Goal: Information Seeking & Learning: Learn about a topic

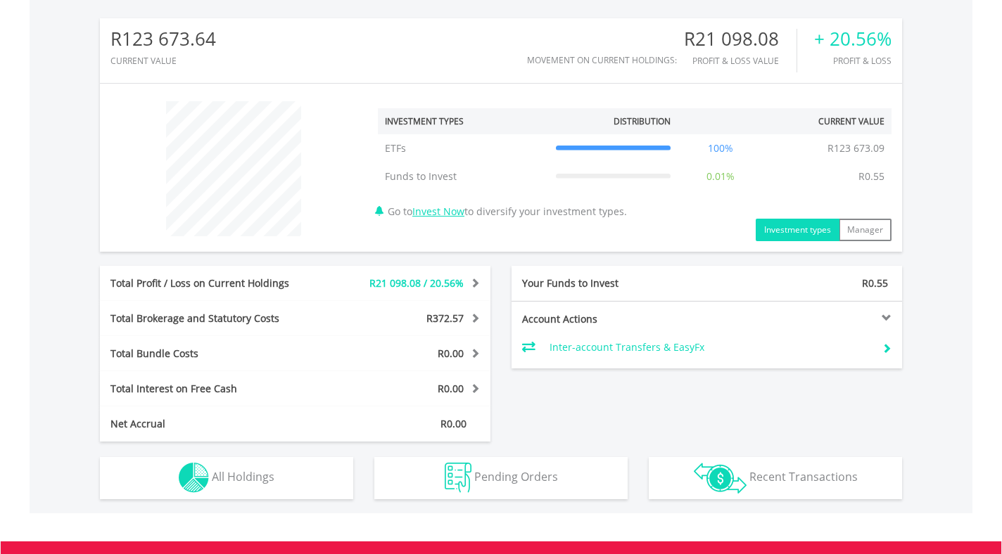
scroll to position [445, 0]
click at [881, 315] on div at bounding box center [805, 319] width 196 height 10
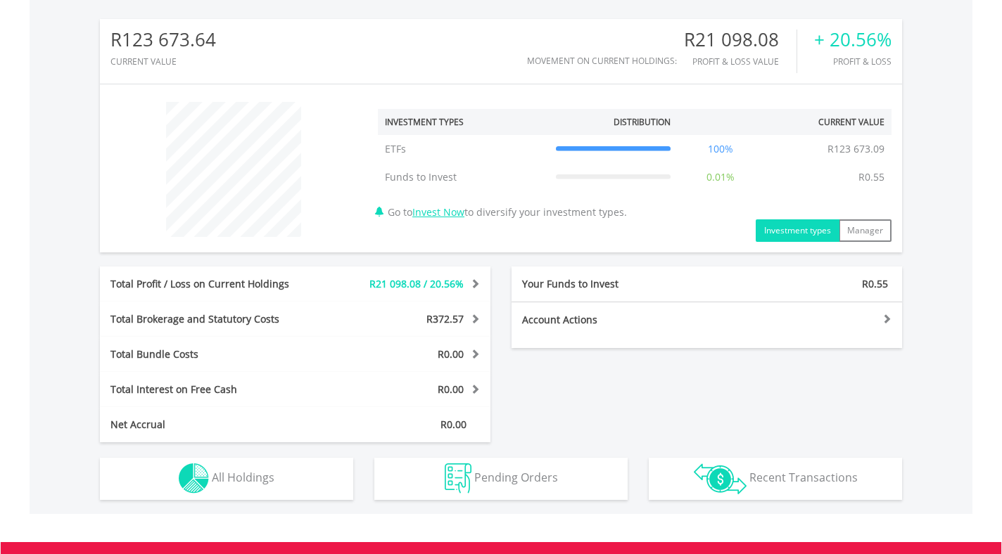
click at [881, 315] on div at bounding box center [805, 319] width 196 height 10
click at [796, 232] on button "Investment types" at bounding box center [798, 230] width 84 height 23
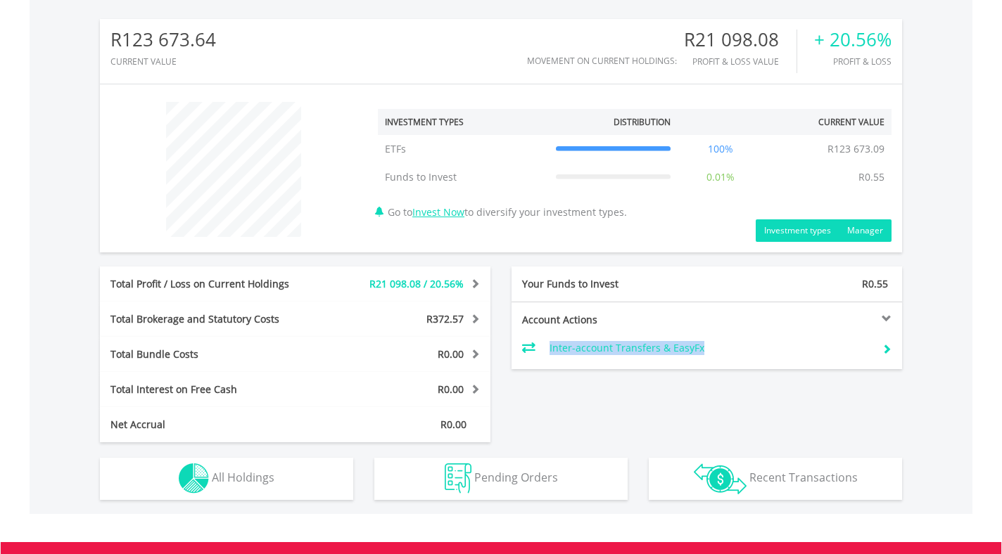
click at [857, 232] on button "Manager" at bounding box center [865, 230] width 53 height 23
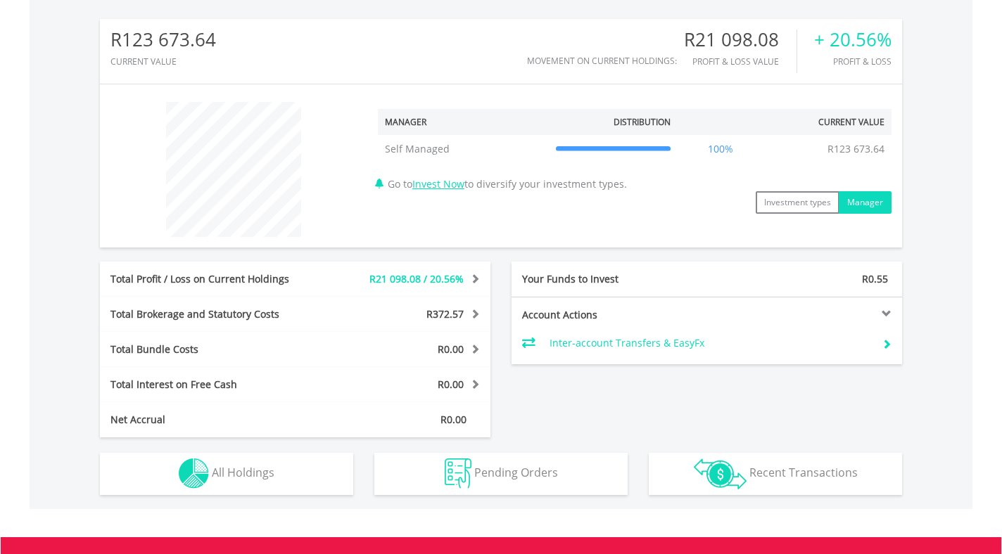
click at [440, 272] on span "R21 098.08 / 20.56%" at bounding box center [416, 278] width 94 height 13
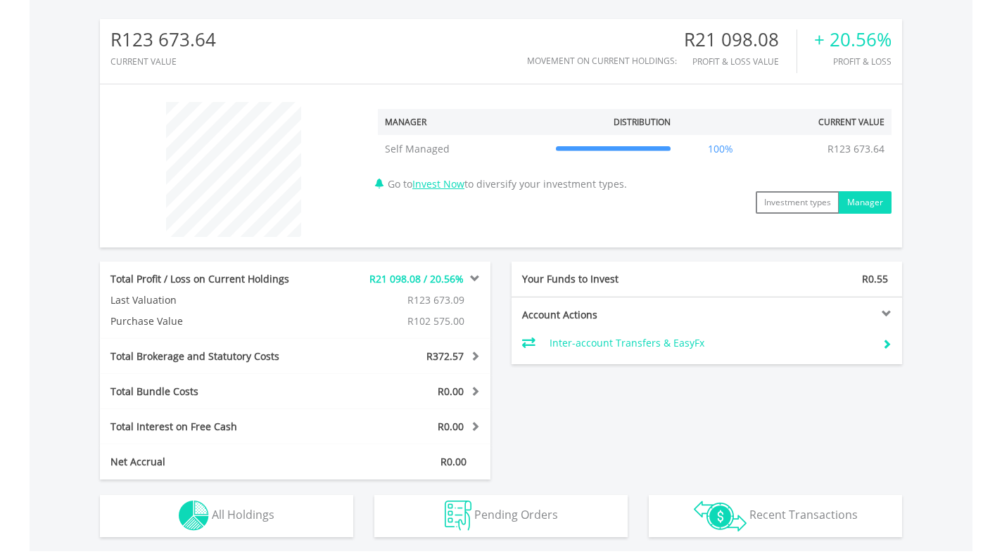
click at [466, 353] on span at bounding box center [472, 356] width 13 height 10
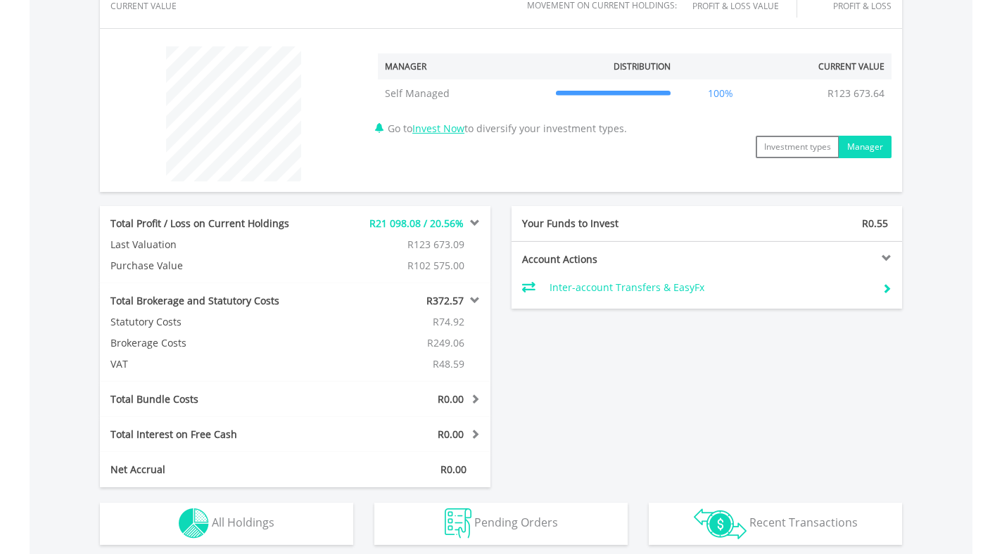
scroll to position [564, 0]
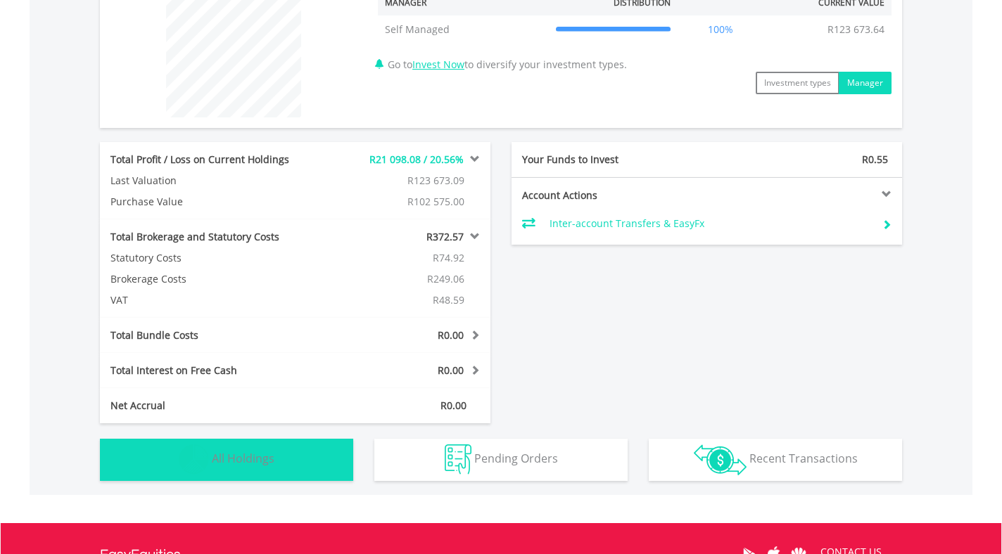
click at [246, 459] on span "All Holdings" at bounding box center [243, 458] width 63 height 15
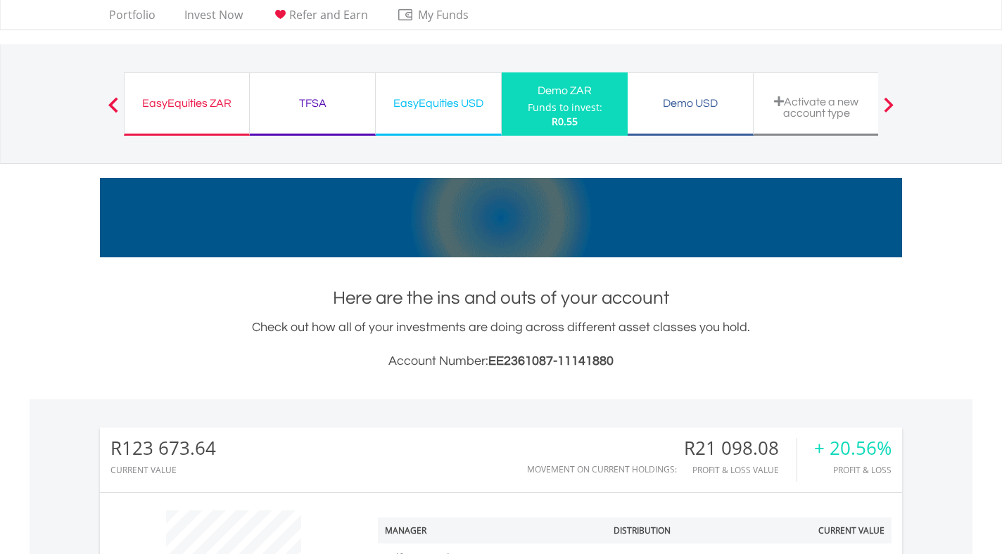
scroll to position [0, 0]
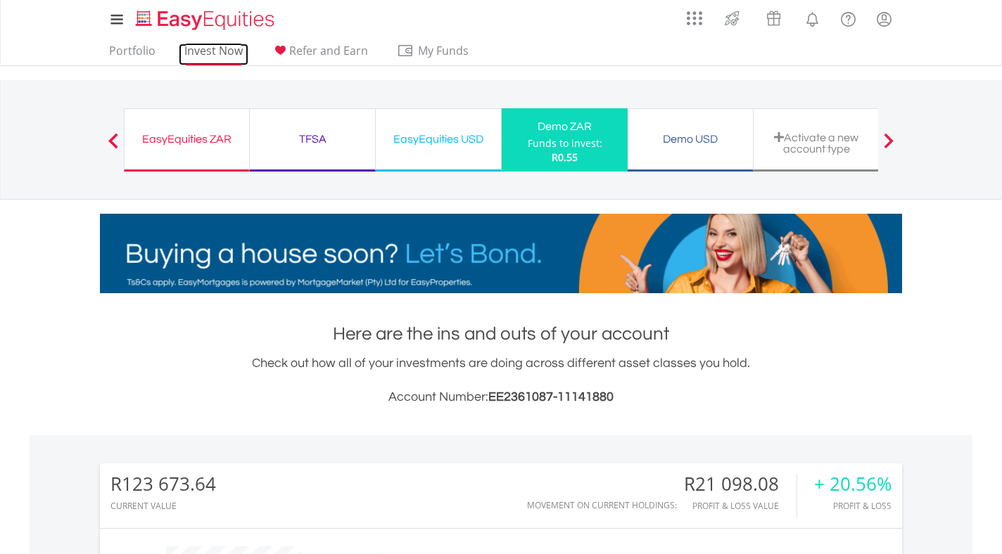
click at [214, 56] on link "Invest Now" at bounding box center [214, 55] width 70 height 22
